Goal: Task Accomplishment & Management: Manage account settings

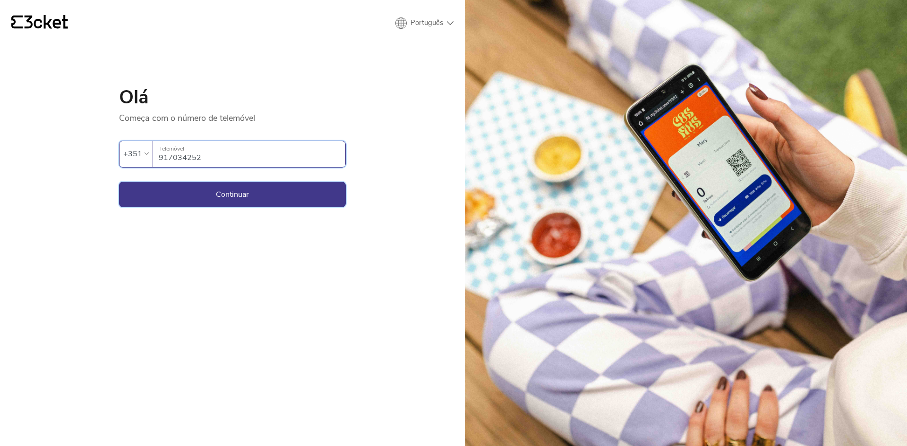
type input "917034252"
click at [181, 194] on button "Continuar" at bounding box center [232, 195] width 227 height 26
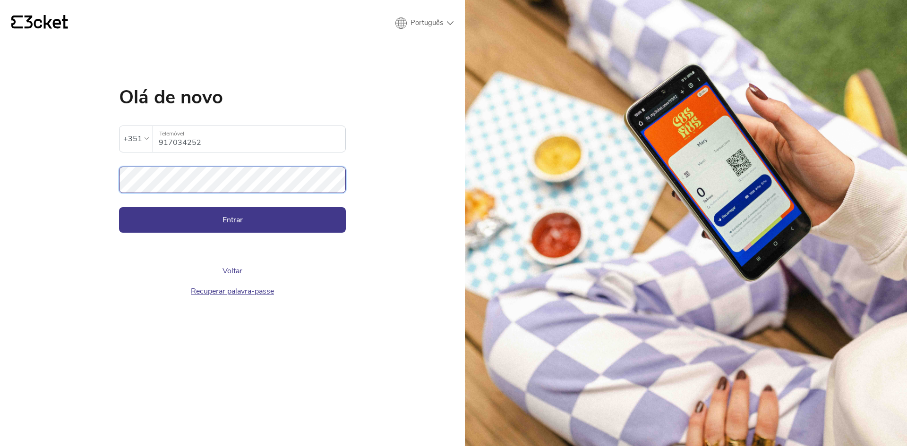
click at [119, 207] on button "Entrar" at bounding box center [232, 220] width 227 height 26
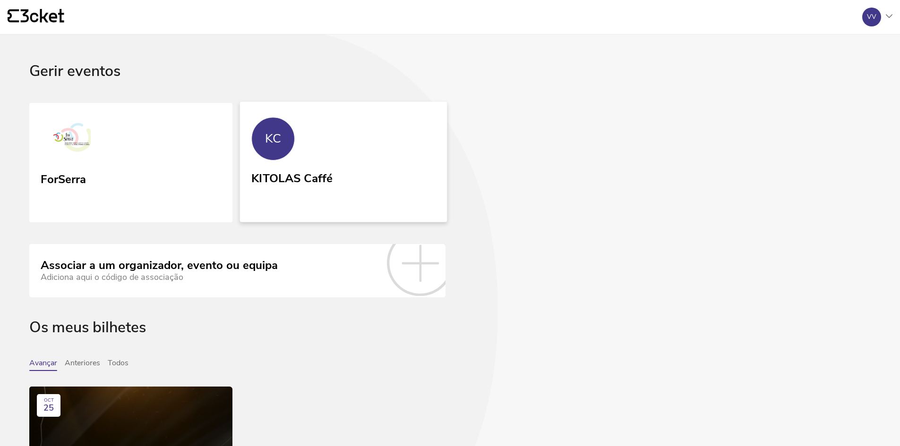
click at [300, 171] on div "KITOLAS Caffé" at bounding box center [291, 176] width 81 height 17
